Goal: Task Accomplishment & Management: Manage account settings

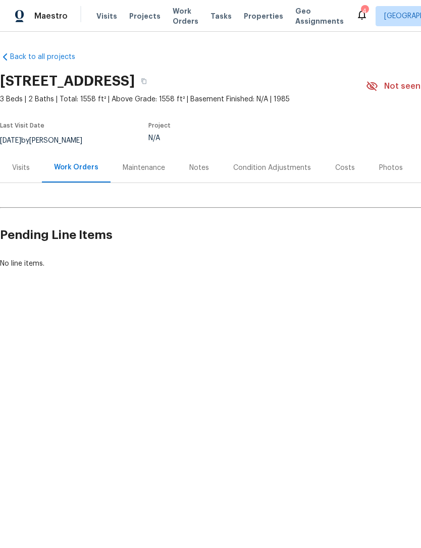
click at [13, 165] on div "Visits" at bounding box center [21, 168] width 18 height 10
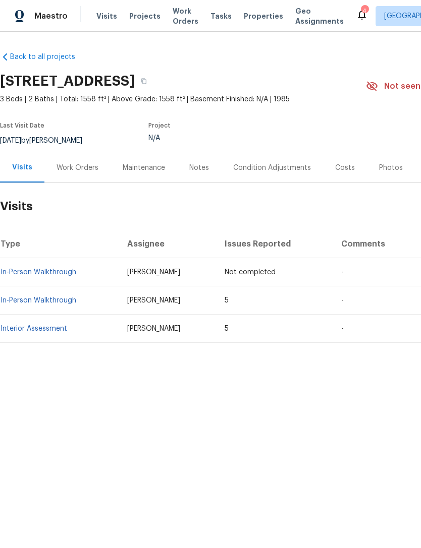
click at [24, 302] on link "In-Person Walkthrough" at bounding box center [39, 300] width 76 height 7
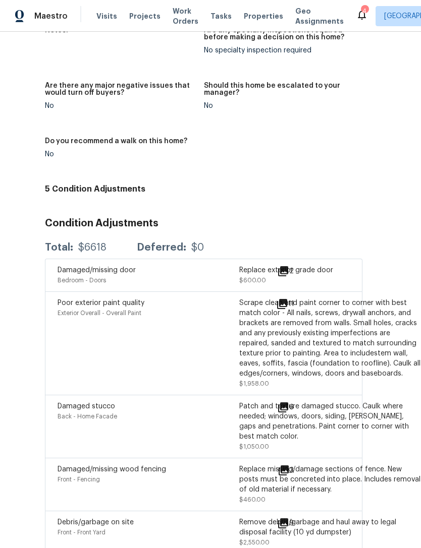
scroll to position [747, 79]
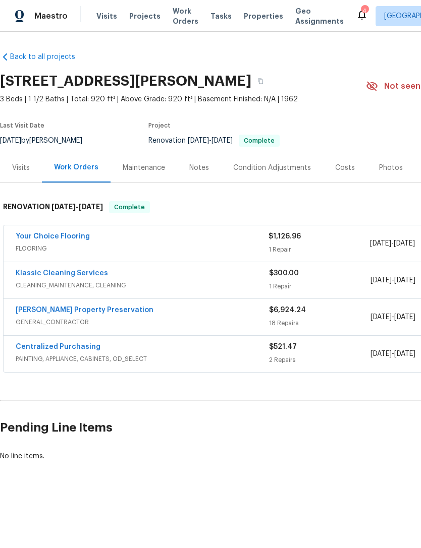
click at [103, 13] on span "Visits" at bounding box center [106, 16] width 21 height 10
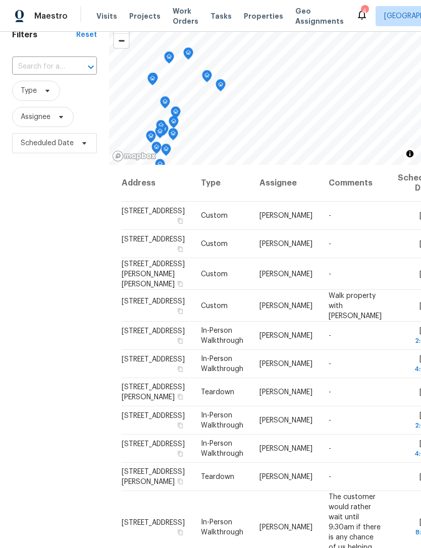
scroll to position [48, 0]
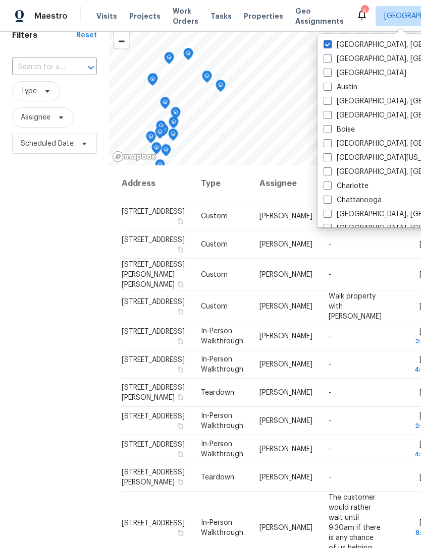
click at [330, 47] on span at bounding box center [327, 44] width 8 height 8
click at [330, 46] on input "[GEOGRAPHIC_DATA], [GEOGRAPHIC_DATA]" at bounding box center [326, 43] width 7 height 7
checkbox input "true"
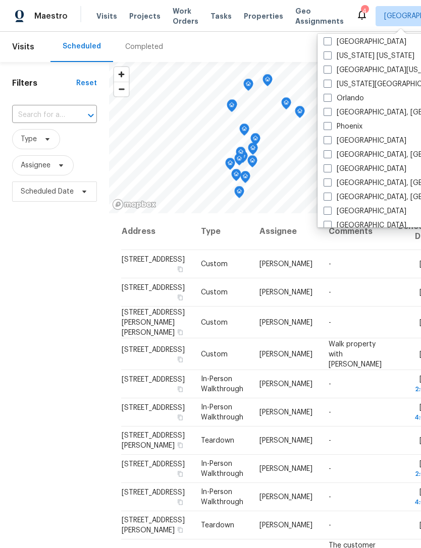
scroll to position [510, 0]
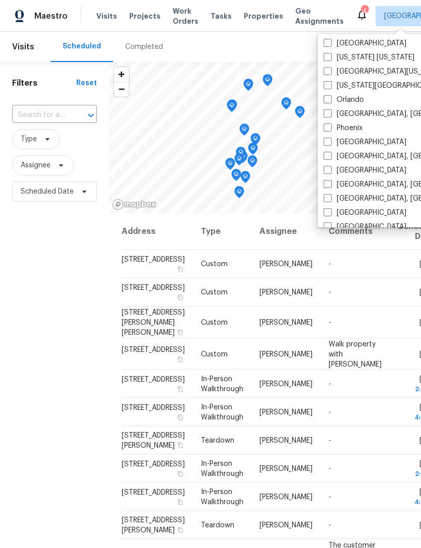
click at [330, 98] on span at bounding box center [327, 99] width 8 height 8
click at [330, 98] on input "Orlando" at bounding box center [326, 98] width 7 height 7
checkbox input "true"
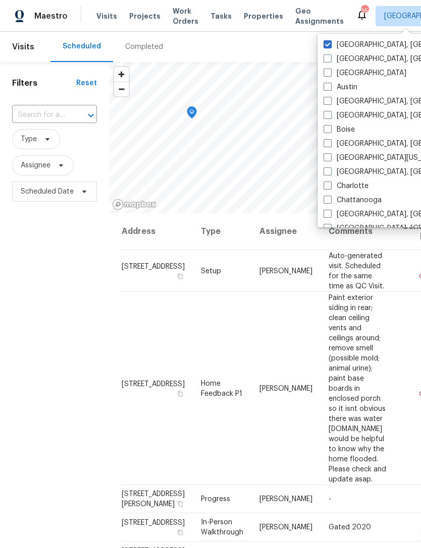
click at [327, 41] on span at bounding box center [327, 44] width 8 height 8
click at [327, 41] on input "[GEOGRAPHIC_DATA], [GEOGRAPHIC_DATA]" at bounding box center [326, 43] width 7 height 7
checkbox input "false"
click at [0, 0] on icon at bounding box center [0, 0] width 0 height 0
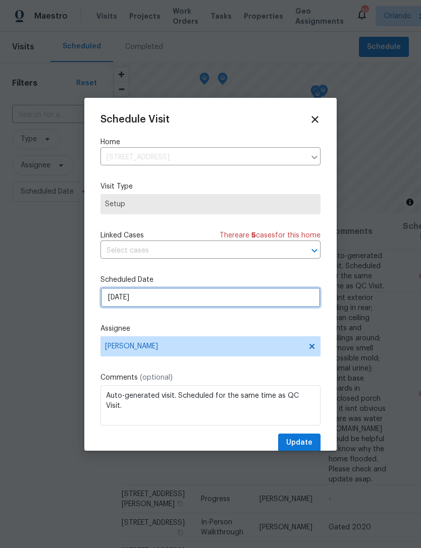
click at [277, 304] on input "[DATE]" at bounding box center [210, 298] width 220 height 20
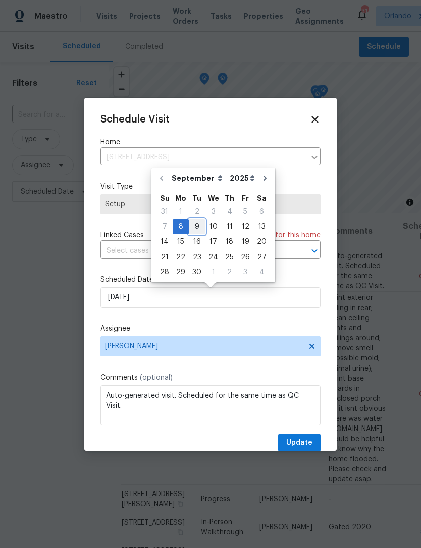
click at [192, 222] on div "9" at bounding box center [197, 227] width 16 height 14
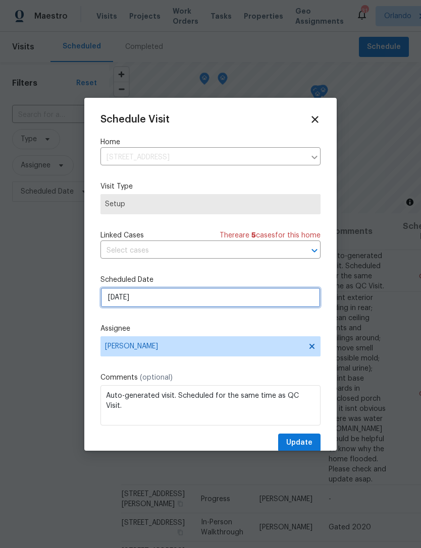
click at [202, 290] on input "[DATE]" at bounding box center [210, 298] width 220 height 20
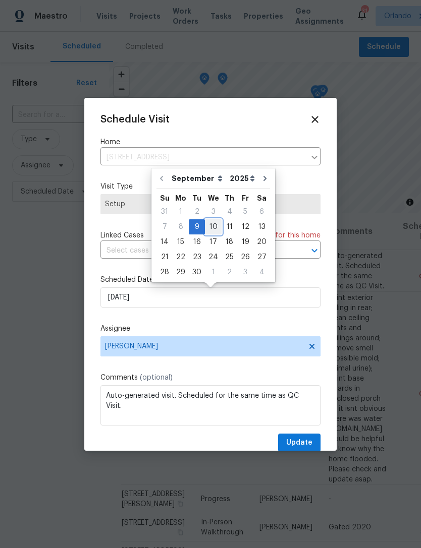
click at [210, 227] on div "10" at bounding box center [213, 227] width 17 height 14
type input "[DATE]"
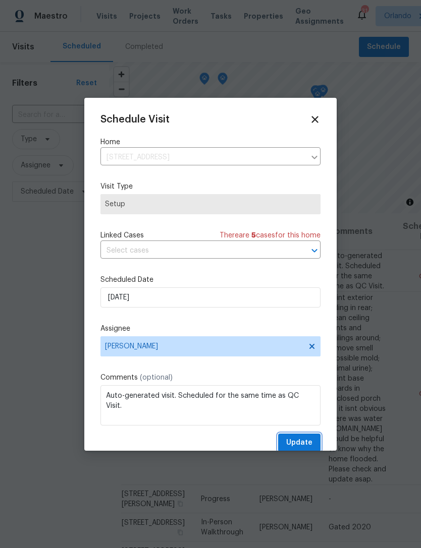
click at [307, 446] on span "Update" at bounding box center [299, 443] width 26 height 13
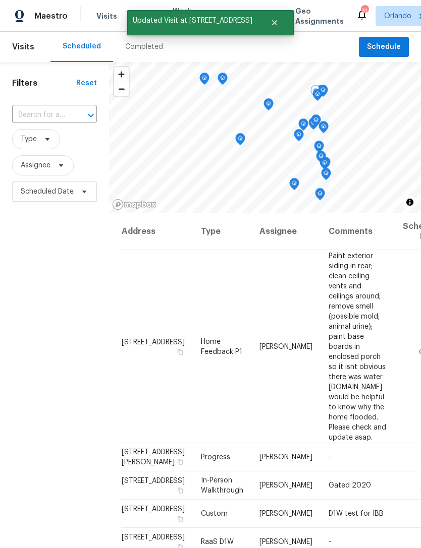
click at [0, 0] on icon at bounding box center [0, 0] width 0 height 0
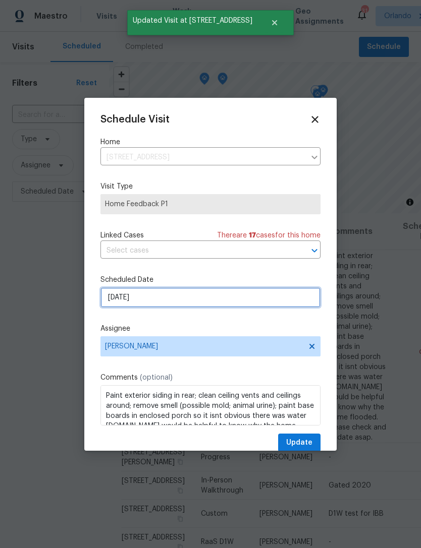
click at [270, 300] on input "[DATE]" at bounding box center [210, 298] width 220 height 20
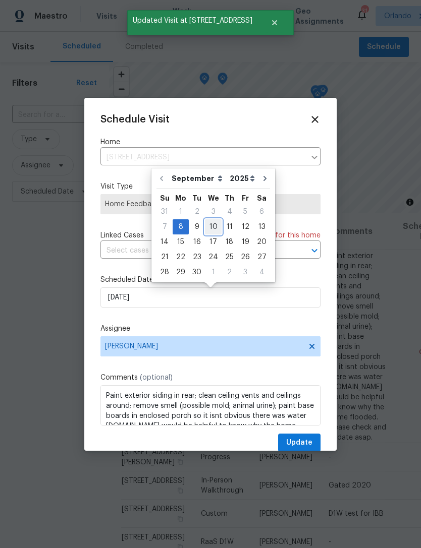
click at [206, 227] on div "10" at bounding box center [213, 227] width 17 height 14
type input "[DATE]"
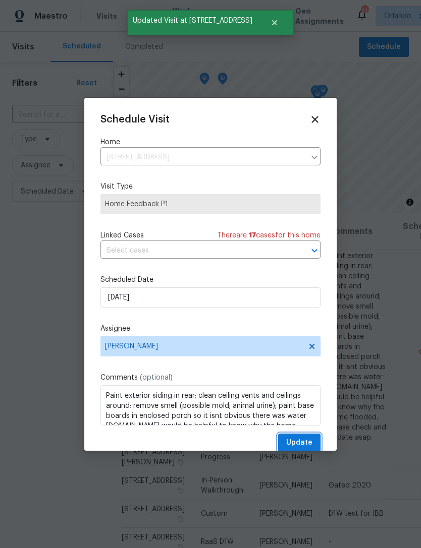
click at [307, 446] on span "Update" at bounding box center [299, 443] width 26 height 13
